Goal: Task Accomplishment & Management: Manage account settings

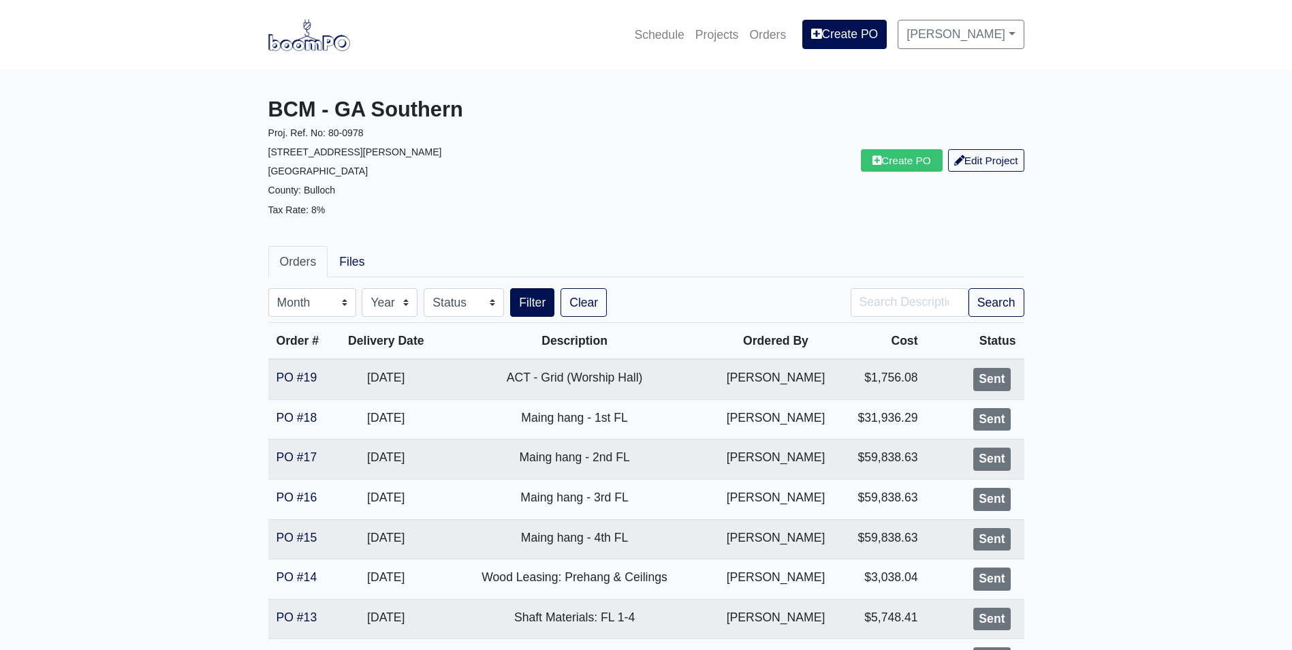
click at [272, 42] on img at bounding box center [309, 34] width 82 height 31
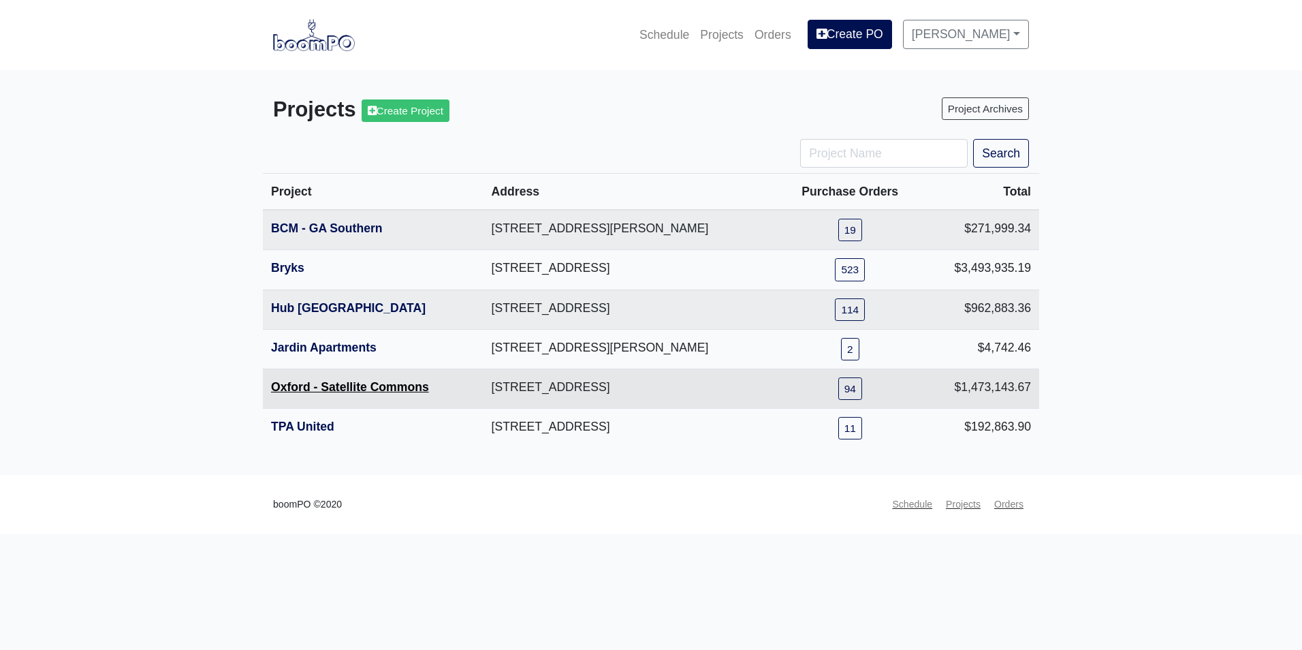
click at [322, 386] on link "Oxford - Satellite Commons" at bounding box center [350, 387] width 158 height 14
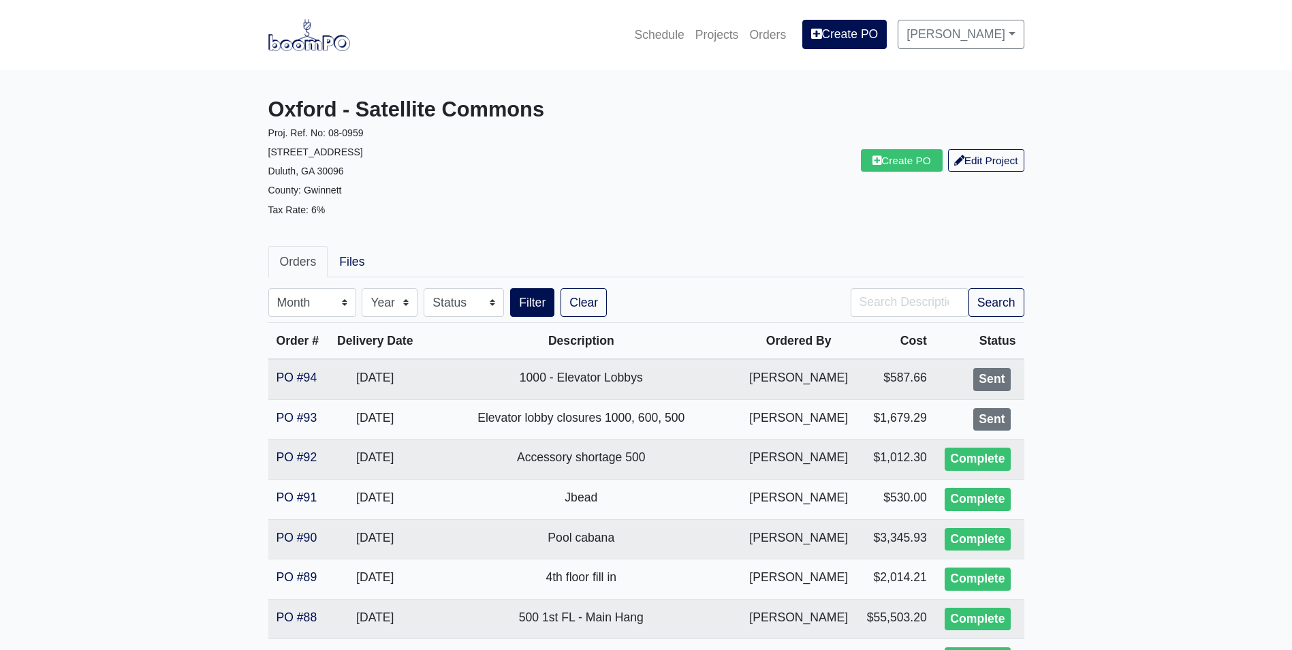
click at [313, 43] on img at bounding box center [309, 34] width 82 height 31
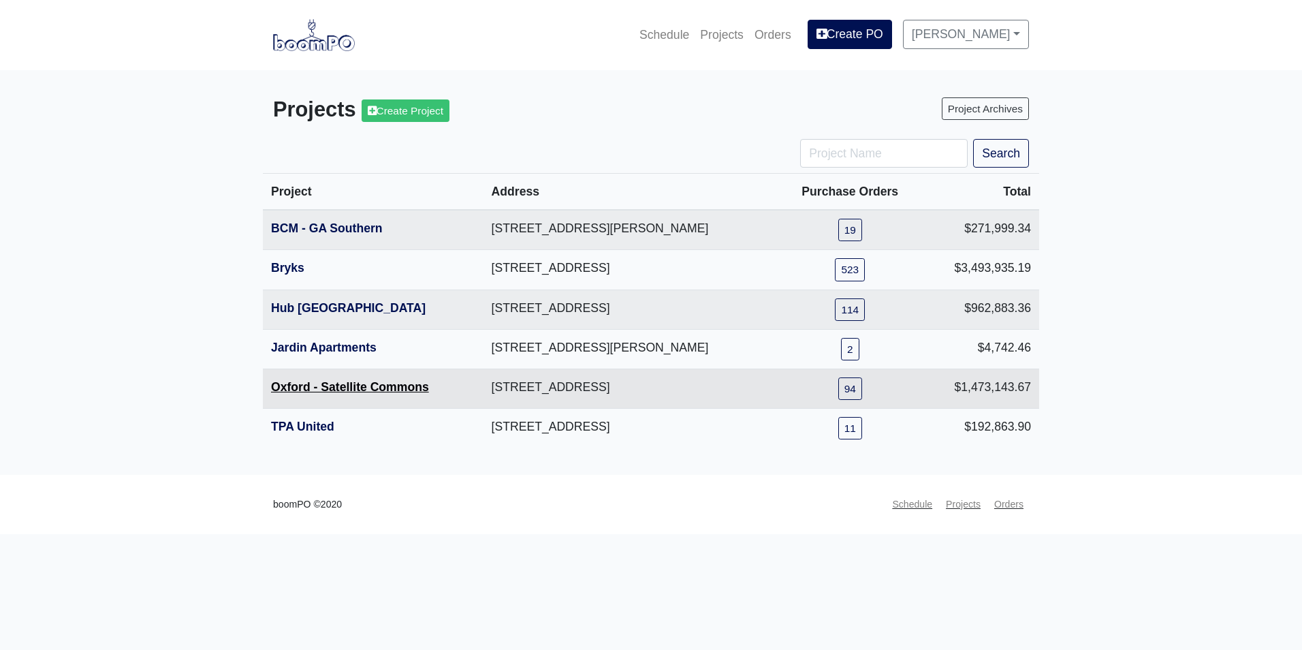
click at [334, 387] on link "Oxford - Satellite Commons" at bounding box center [350, 387] width 158 height 14
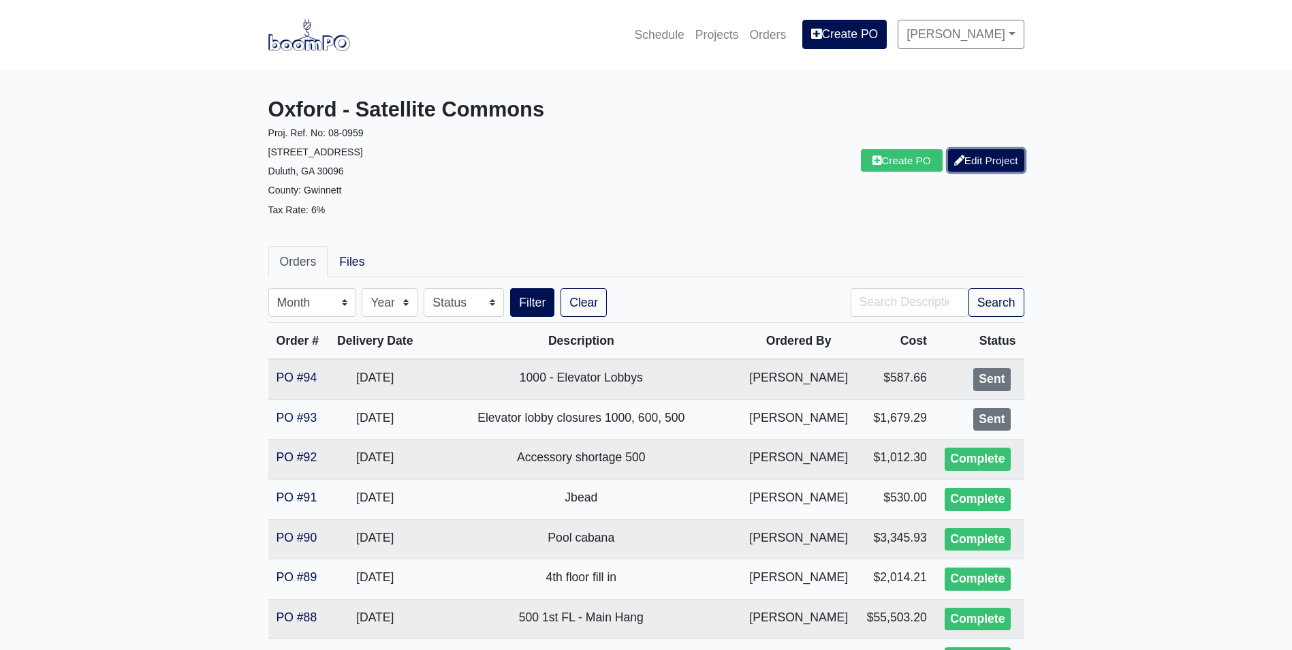
click at [988, 156] on link "Edit Project" at bounding box center [986, 160] width 76 height 22
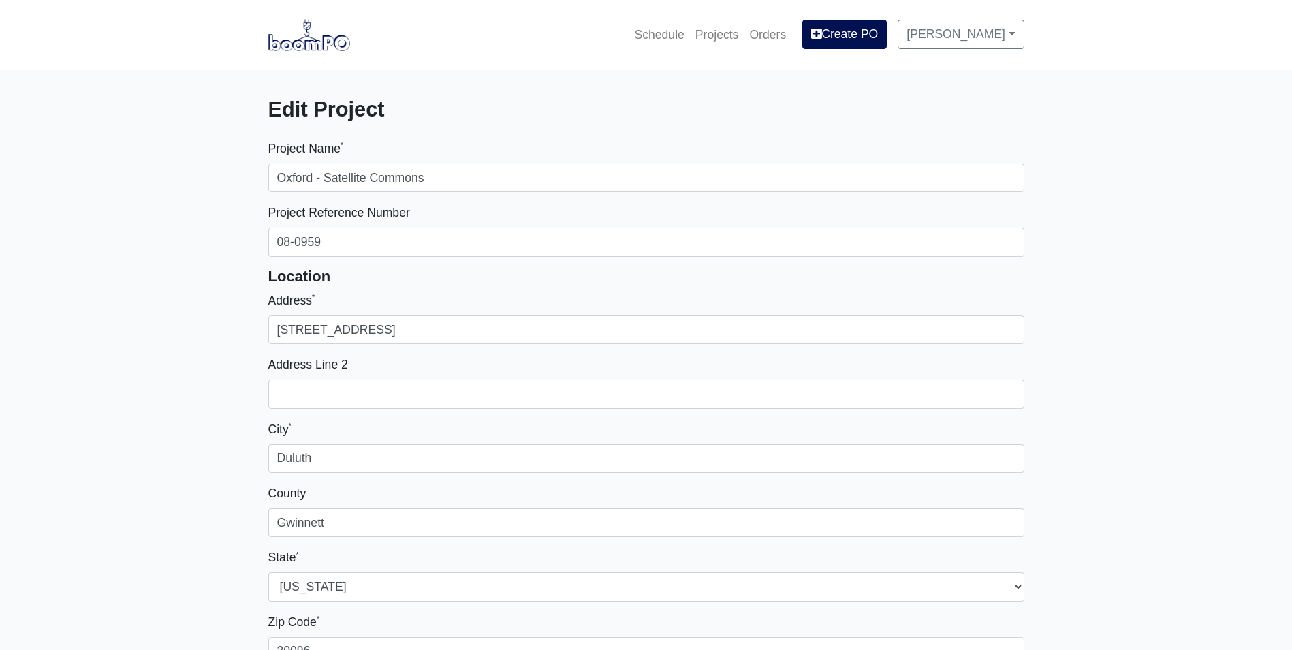
select select
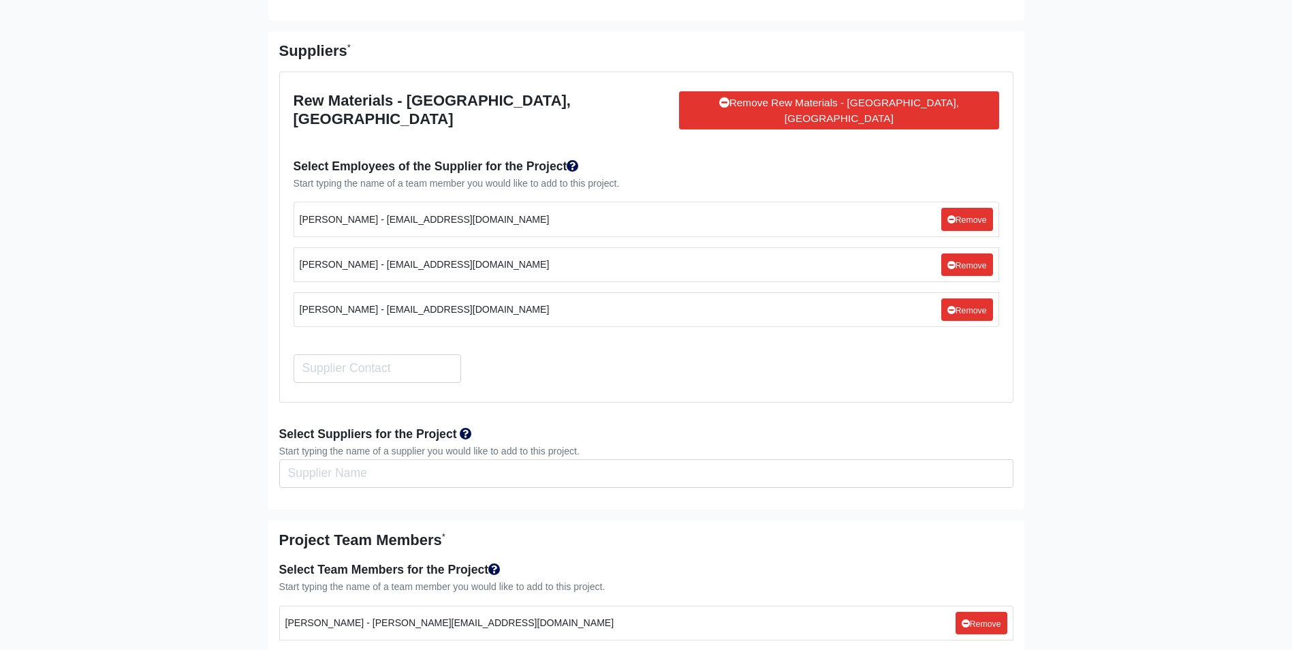
scroll to position [2588, 0]
drag, startPoint x: 504, startPoint y: 247, endPoint x: 364, endPoint y: 253, distance: 140.5
click at [364, 253] on li "[PERSON_NAME] - [EMAIL_ADDRESS][DOMAIN_NAME] Remove" at bounding box center [647, 265] width 706 height 35
copy small "[EMAIL_ADDRESS][DOMAIN_NAME]"
drag, startPoint x: 524, startPoint y: 294, endPoint x: 378, endPoint y: 296, distance: 145.8
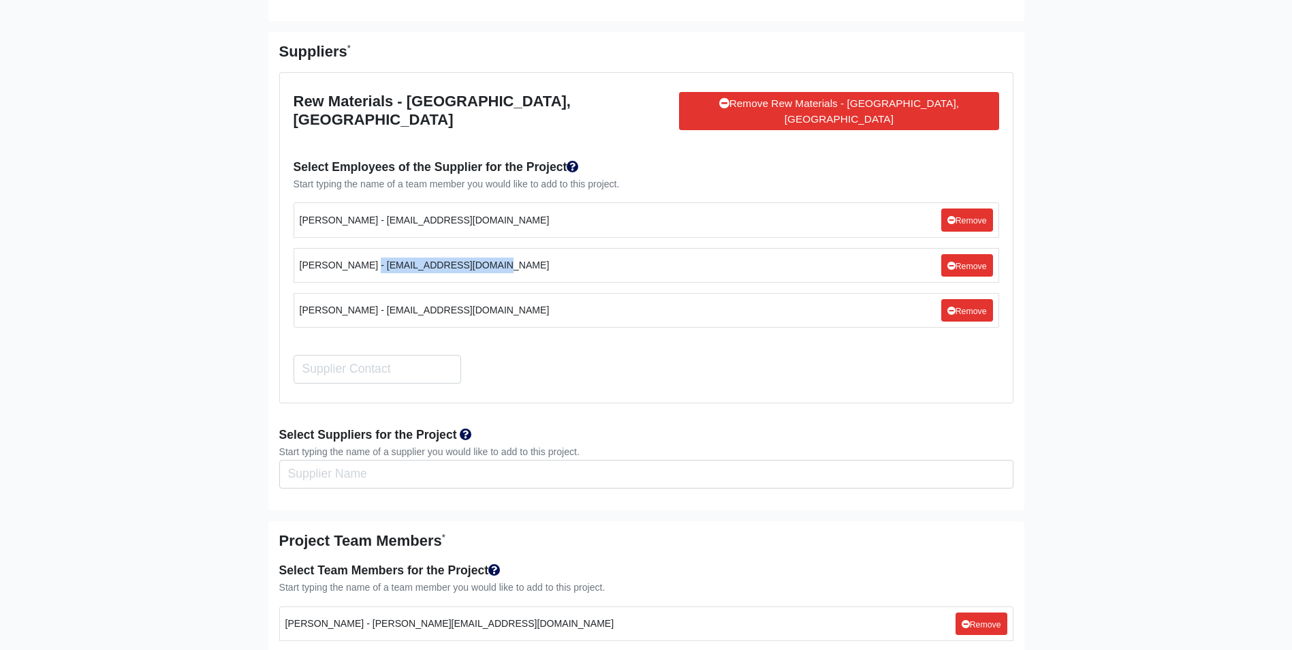
click at [378, 296] on li "[PERSON_NAME] - [EMAIL_ADDRESS][DOMAIN_NAME] Remove" at bounding box center [647, 310] width 706 height 35
copy small "[EMAIL_ADDRESS][DOMAIN_NAME]"
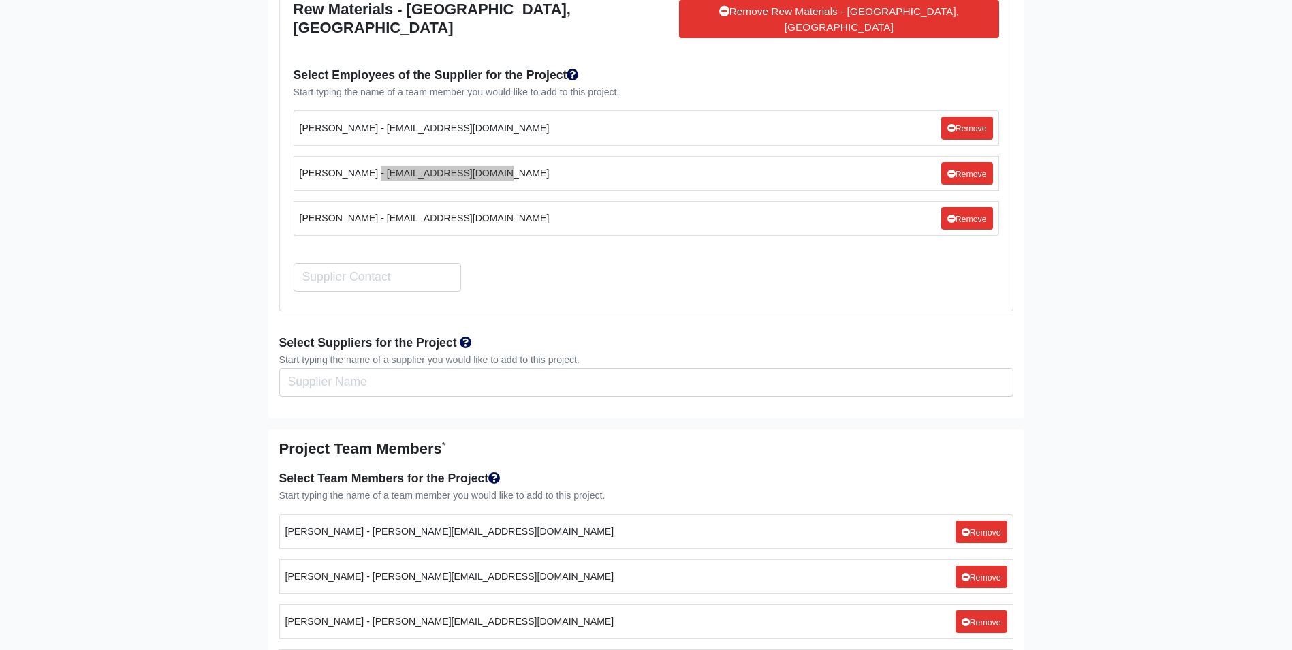
scroll to position [3086, 0]
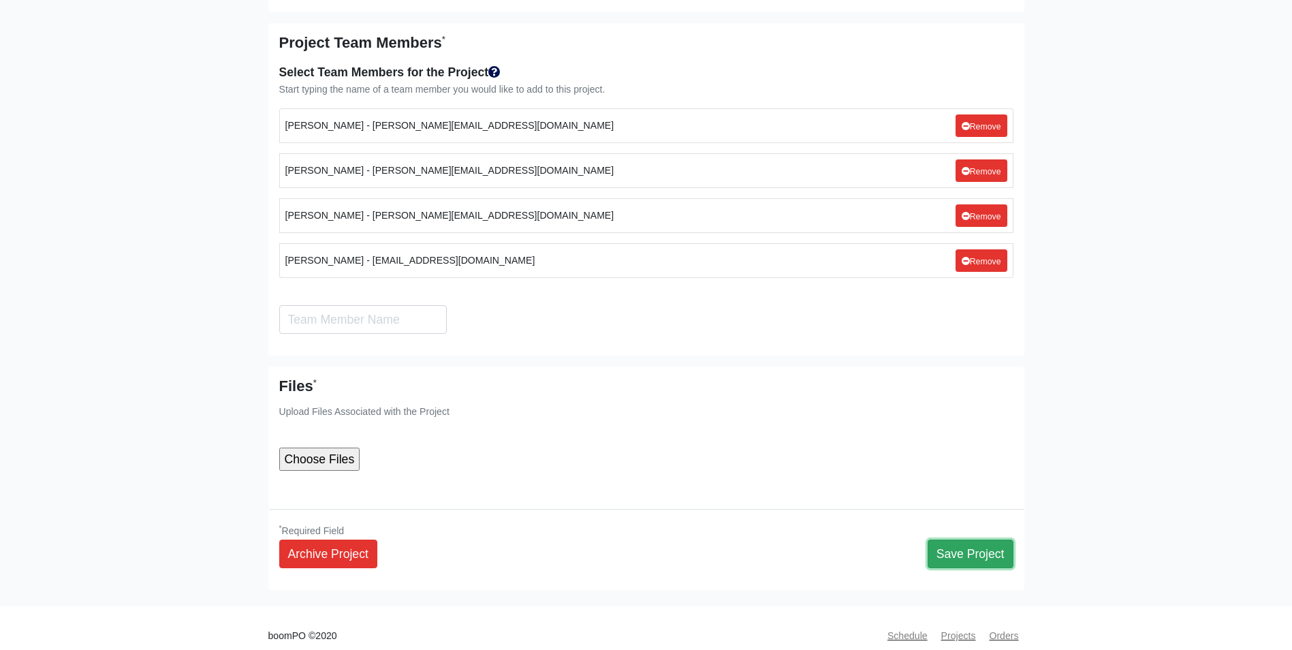
click at [984, 548] on button "Save Project" at bounding box center [971, 553] width 86 height 29
